Goal: Task Accomplishment & Management: Complete application form

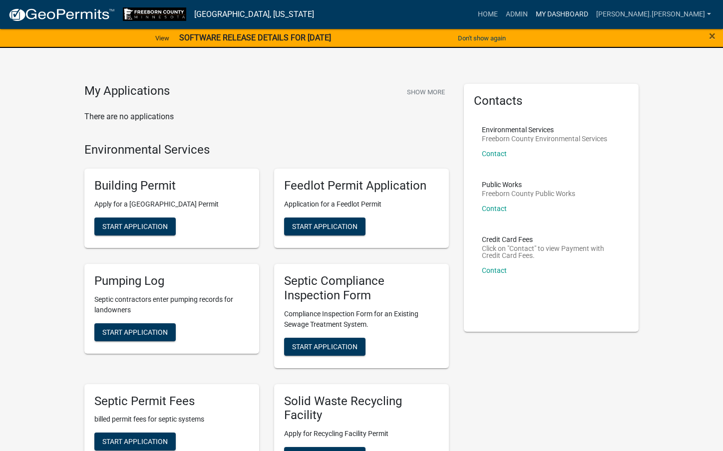
click at [592, 17] on link "My Dashboard" at bounding box center [562, 14] width 60 height 19
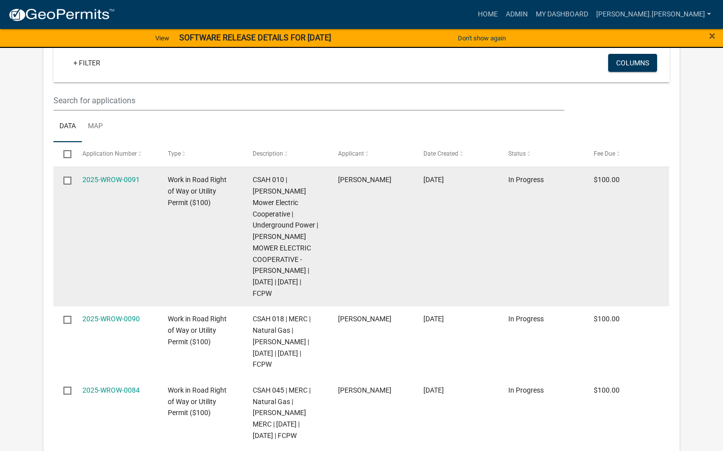
scroll to position [300, 0]
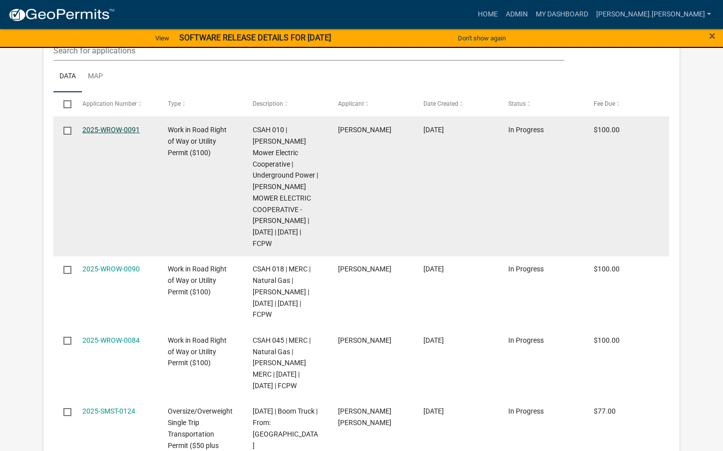
click at [123, 131] on link "2025-WROW-0091" at bounding box center [110, 130] width 57 height 8
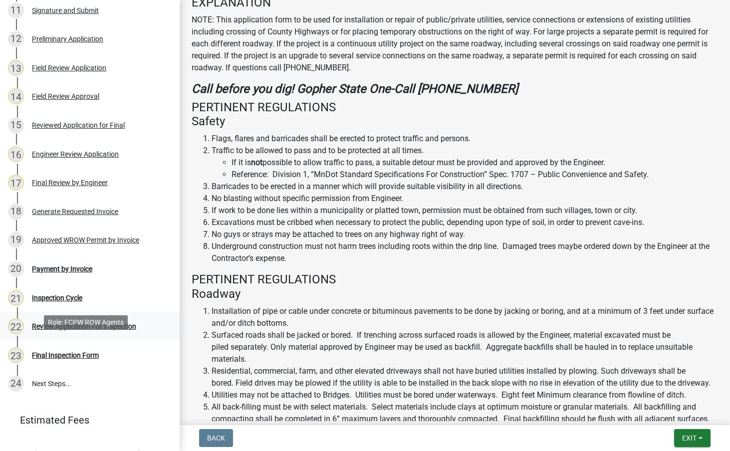
scroll to position [479, 0]
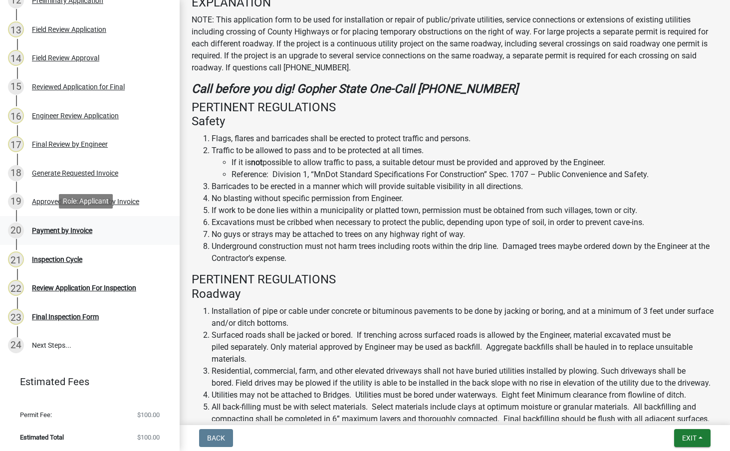
click at [46, 235] on div "20 Payment by Invoice" at bounding box center [86, 231] width 156 height 16
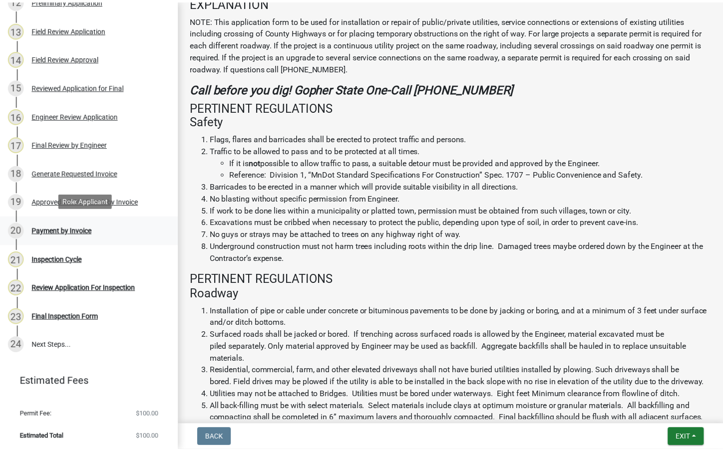
scroll to position [0, 0]
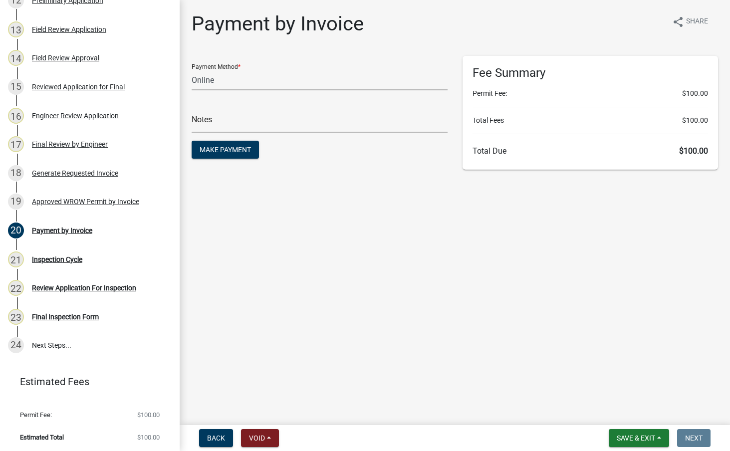
click at [221, 80] on select "Credit Card POS Check Cash Online" at bounding box center [320, 80] width 256 height 20
select select "1: 0"
click at [192, 70] on select "Credit Card POS Check Cash Online" at bounding box center [320, 80] width 256 height 20
click at [209, 118] on input "text" at bounding box center [320, 122] width 256 height 20
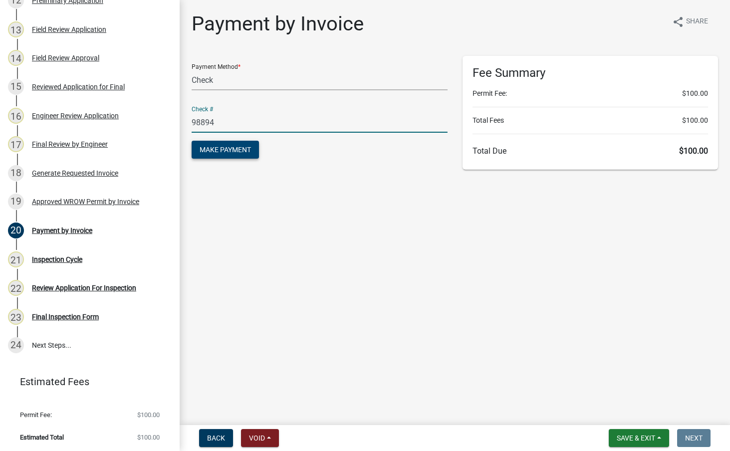
type input "98894"
click at [232, 158] on button "Make Payment" at bounding box center [225, 150] width 67 height 18
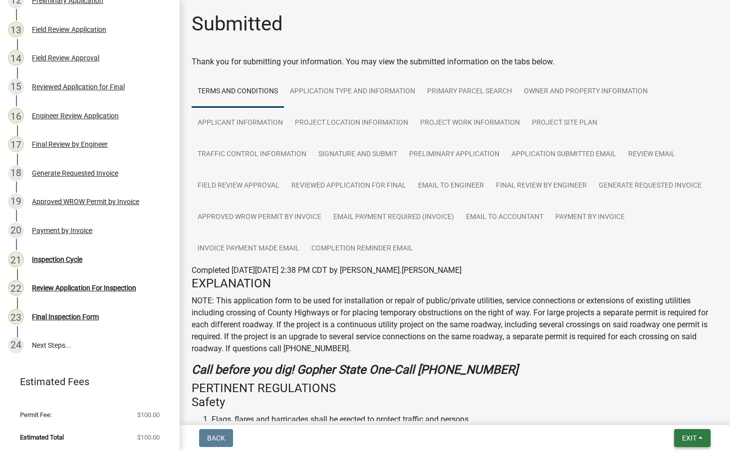
click at [698, 437] on button "Exit" at bounding box center [693, 438] width 36 height 18
click at [692, 411] on button "Save & Exit" at bounding box center [671, 412] width 80 height 24
